Goal: Find specific page/section: Find specific page/section

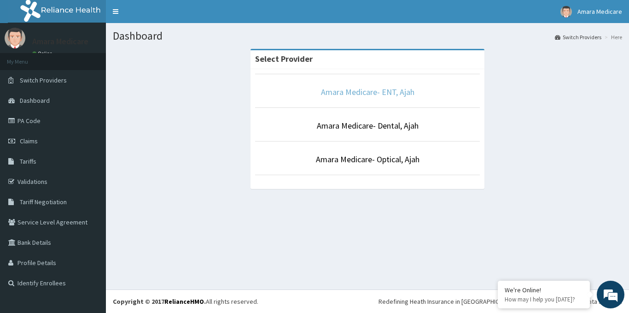
click at [341, 87] on link "Amara Medicare- ENT, Ajah" at bounding box center [368, 92] width 94 height 11
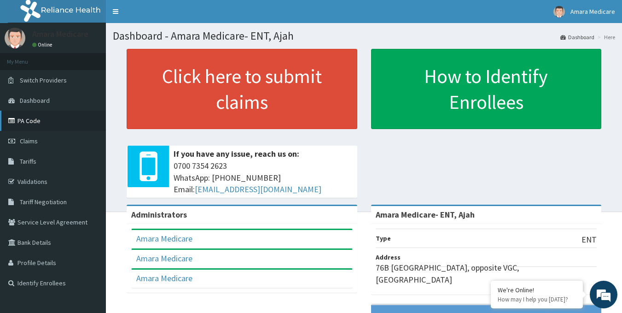
click at [31, 125] on link "PA Code" at bounding box center [53, 121] width 106 height 20
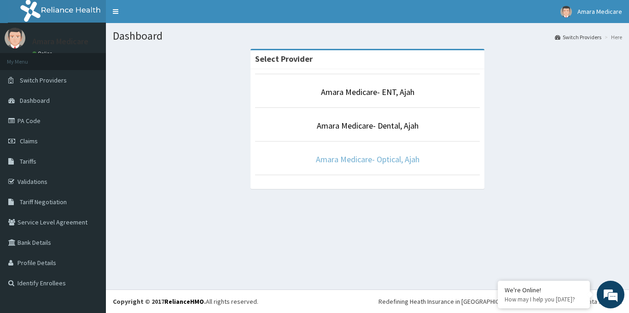
click at [360, 159] on link "Amara Medicare- Optical, Ajah" at bounding box center [368, 159] width 104 height 11
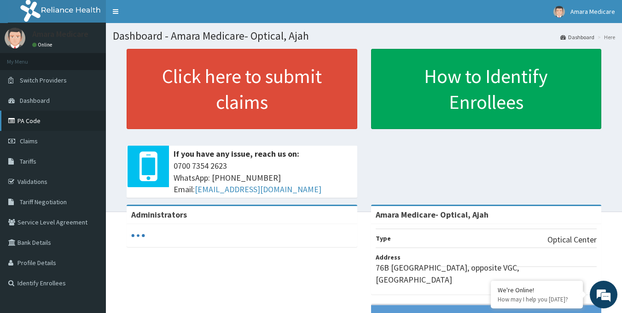
click at [27, 124] on link "PA Code" at bounding box center [53, 121] width 106 height 20
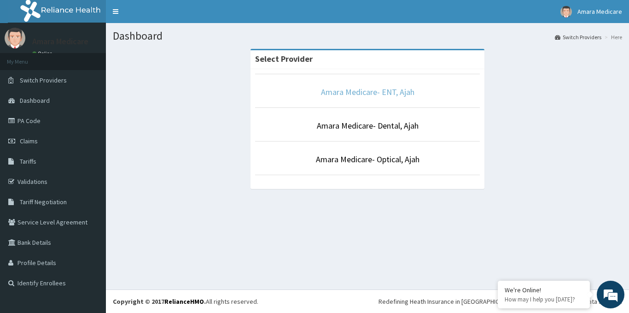
click at [391, 91] on link "Amara Medicare- ENT, Ajah" at bounding box center [368, 92] width 94 height 11
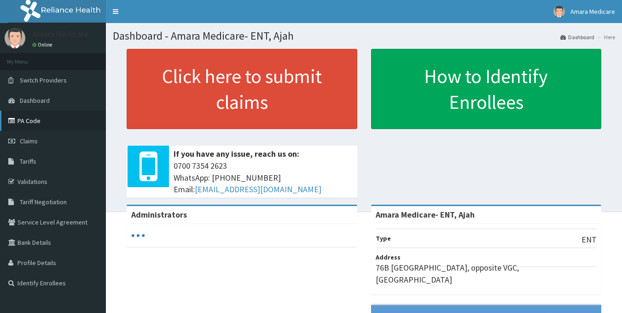
click at [26, 112] on link "PA Code" at bounding box center [53, 121] width 106 height 20
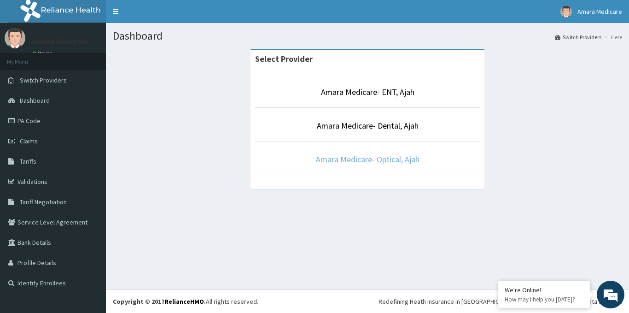
click at [364, 160] on link "Amara Medicare- Optical, Ajah" at bounding box center [368, 159] width 104 height 11
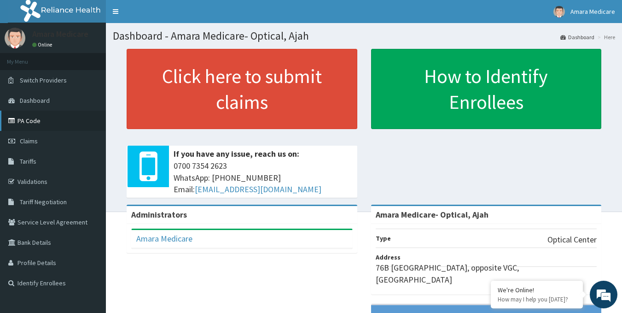
click at [35, 115] on link "PA Code" at bounding box center [53, 121] width 106 height 20
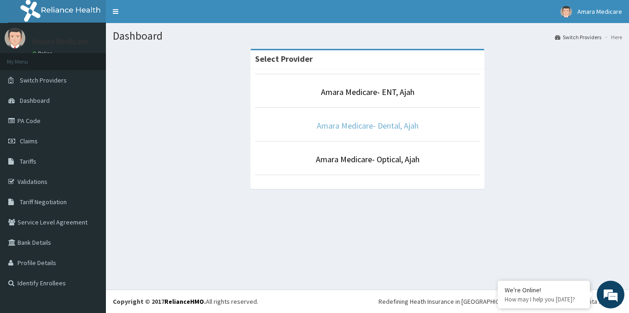
click at [353, 125] on link "Amara Medicare- Dental, Ajah" at bounding box center [368, 125] width 102 height 11
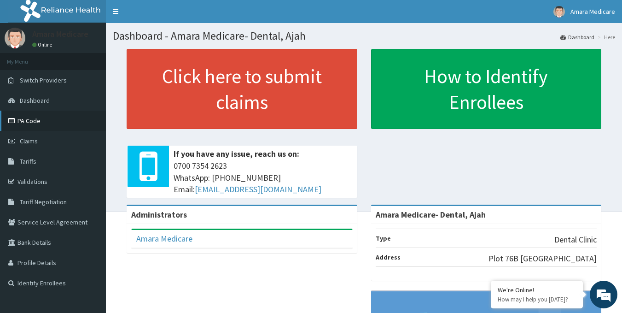
click at [41, 123] on link "PA Code" at bounding box center [53, 121] width 106 height 20
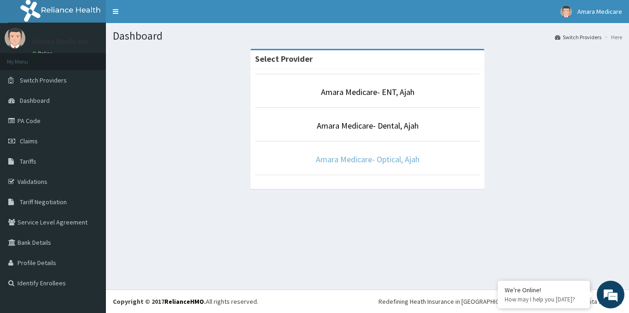
click at [374, 154] on link "Amara Medicare- Optical, Ajah" at bounding box center [368, 159] width 104 height 11
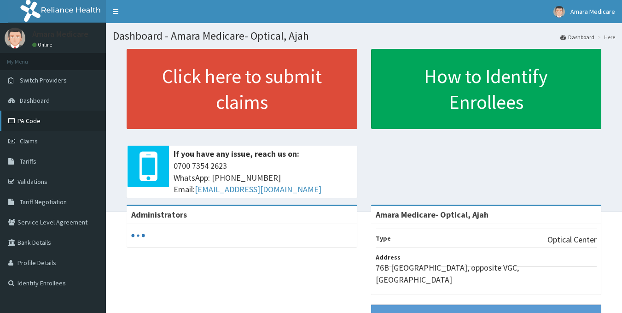
click at [11, 124] on link "PA Code" at bounding box center [53, 121] width 106 height 20
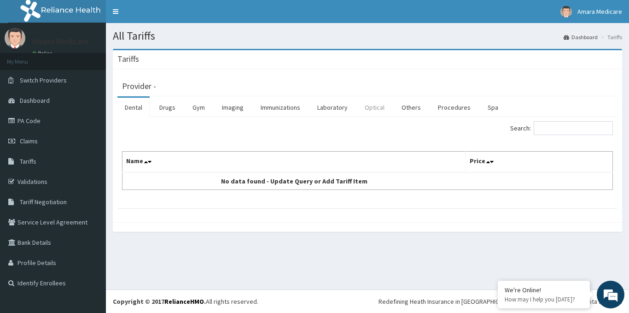
click at [384, 111] on link "Optical" at bounding box center [375, 107] width 35 height 19
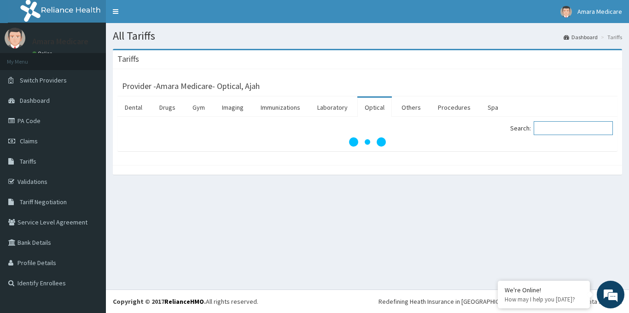
click at [565, 132] on input "Search:" at bounding box center [573, 128] width 79 height 14
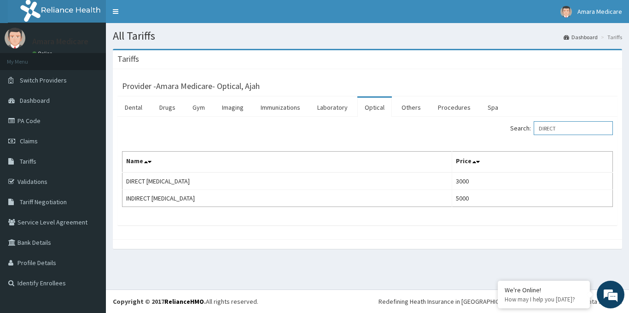
type input "DIRECT"
click at [57, 85] on link "Switch Providers" at bounding box center [53, 80] width 106 height 20
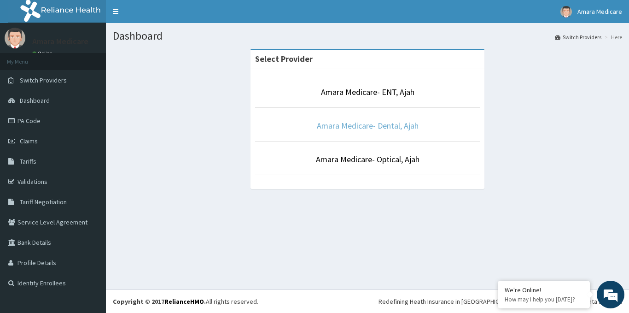
click at [397, 130] on link "Amara Medicare- Dental, Ajah" at bounding box center [368, 125] width 102 height 11
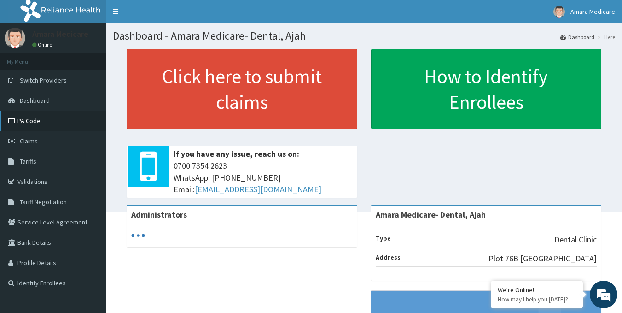
click at [28, 127] on link "PA Code" at bounding box center [53, 121] width 106 height 20
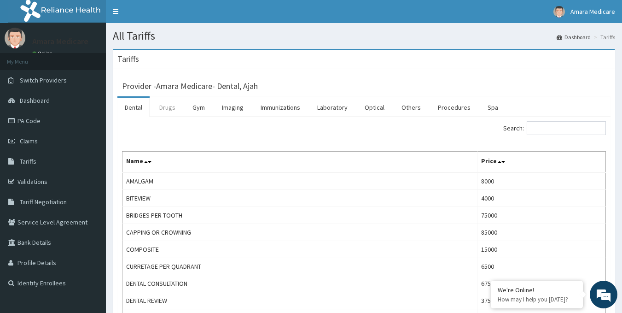
click at [171, 105] on link "Drugs" at bounding box center [167, 107] width 31 height 19
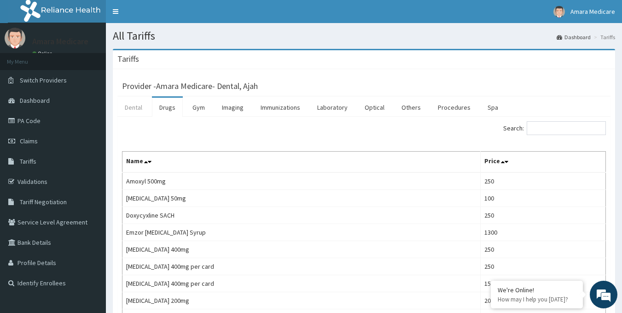
click at [126, 106] on link "Dental" at bounding box center [133, 107] width 32 height 19
